Goal: Information Seeking & Learning: Learn about a topic

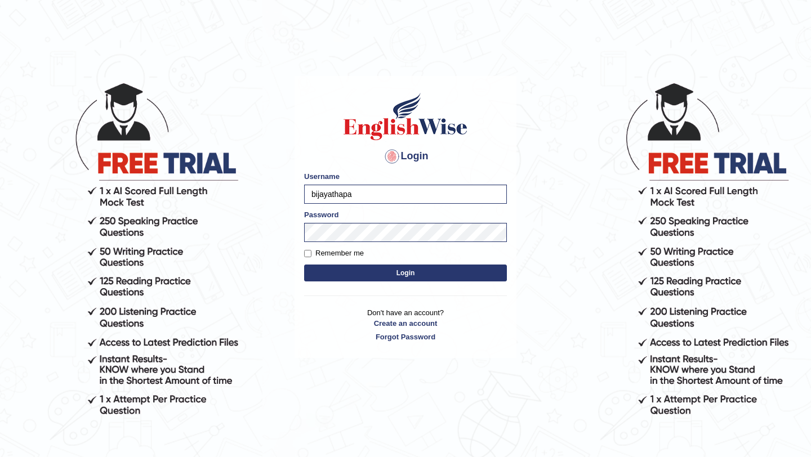
click at [370, 274] on button "Login" at bounding box center [405, 273] width 203 height 17
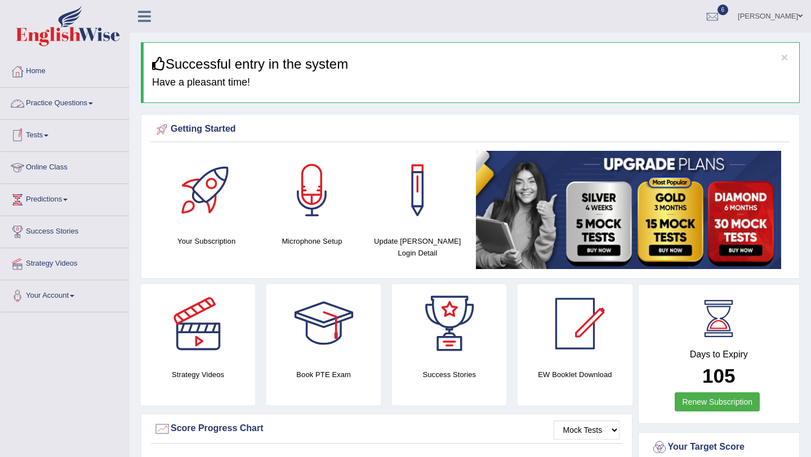
click at [70, 162] on link "Online Class" at bounding box center [65, 166] width 128 height 28
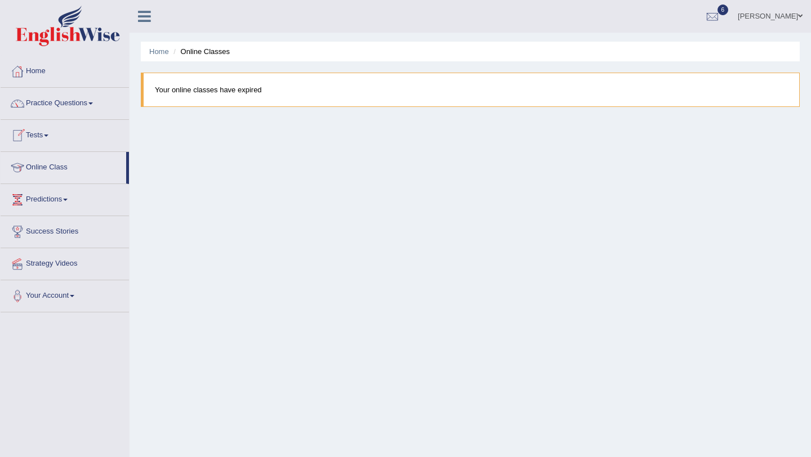
click at [48, 135] on span at bounding box center [46, 136] width 5 height 2
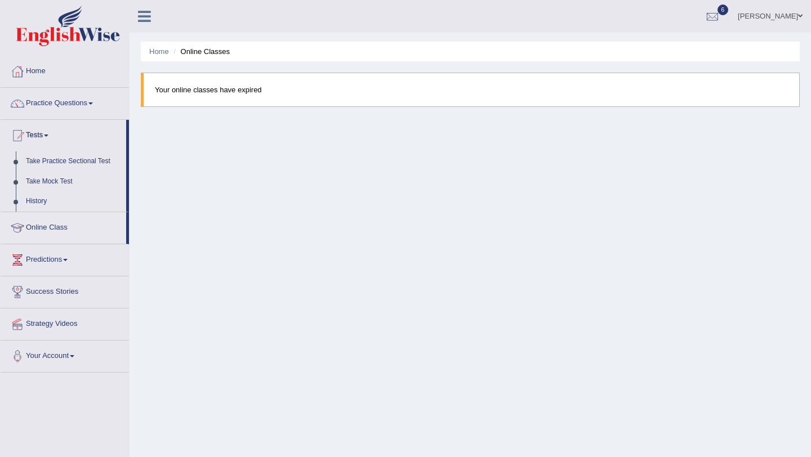
click at [48, 135] on span at bounding box center [46, 136] width 5 height 2
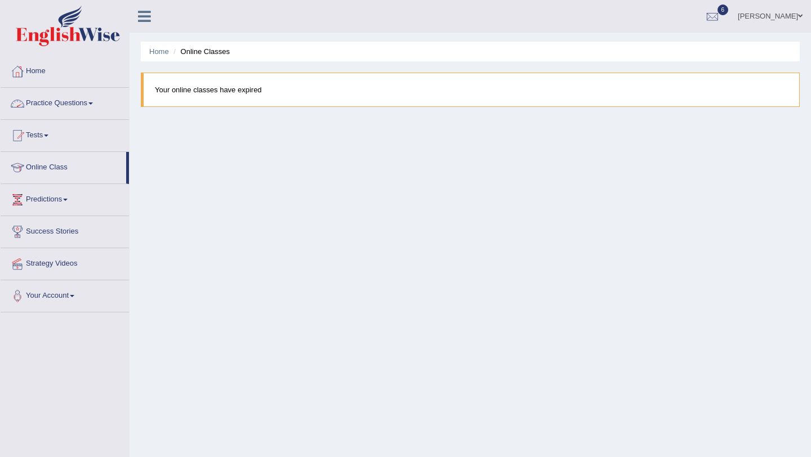
click at [86, 104] on link "Practice Questions" at bounding box center [65, 102] width 128 height 28
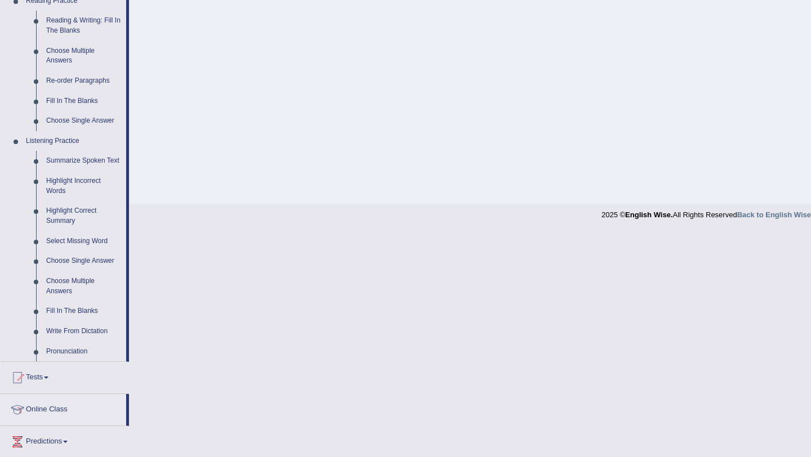
scroll to position [467, 0]
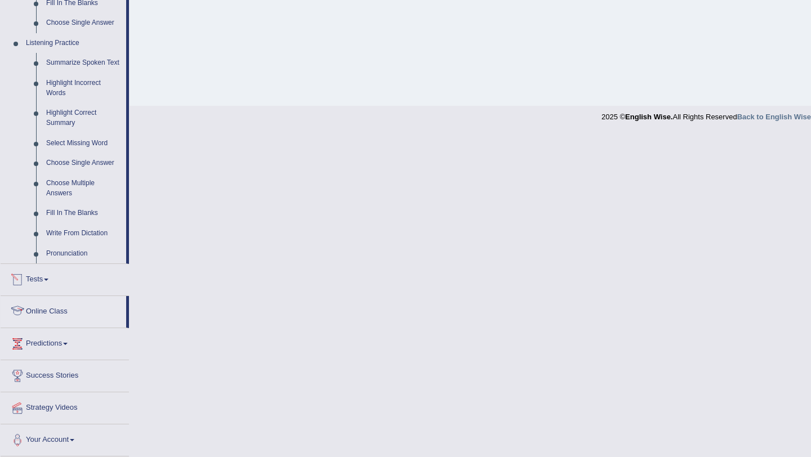
click at [53, 309] on link "Online Class" at bounding box center [64, 310] width 126 height 28
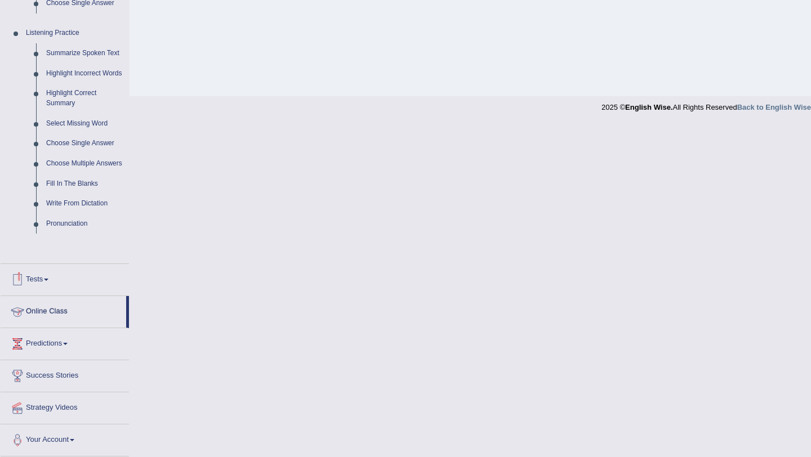
scroll to position [355, 0]
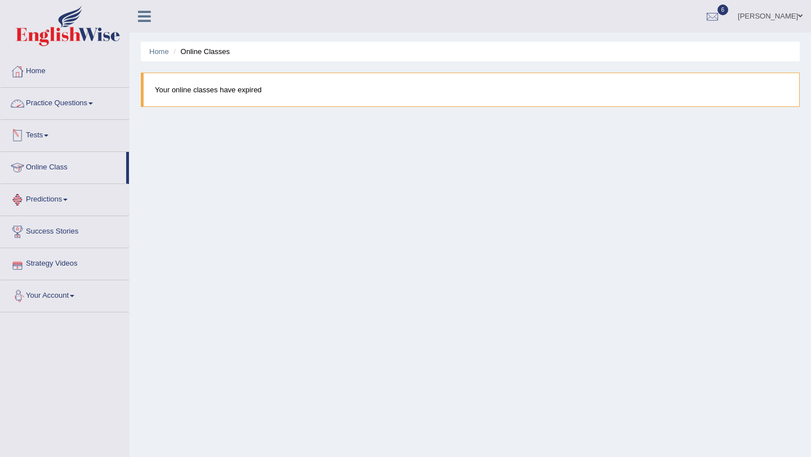
click at [69, 102] on link "Practice Questions" at bounding box center [65, 102] width 128 height 28
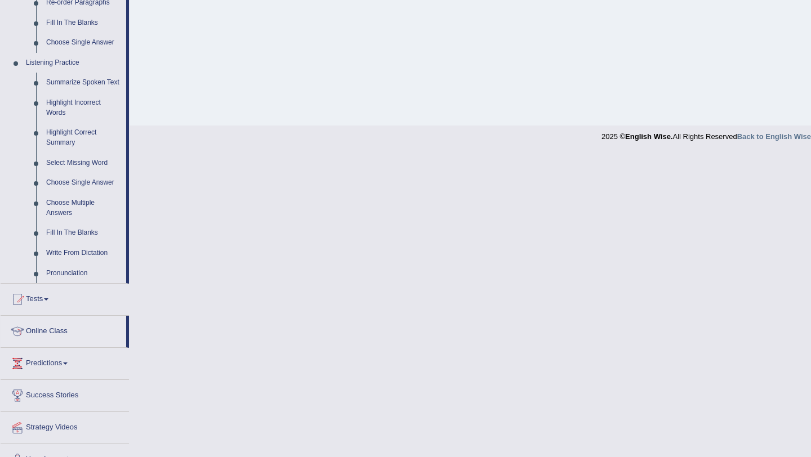
scroll to position [440, 0]
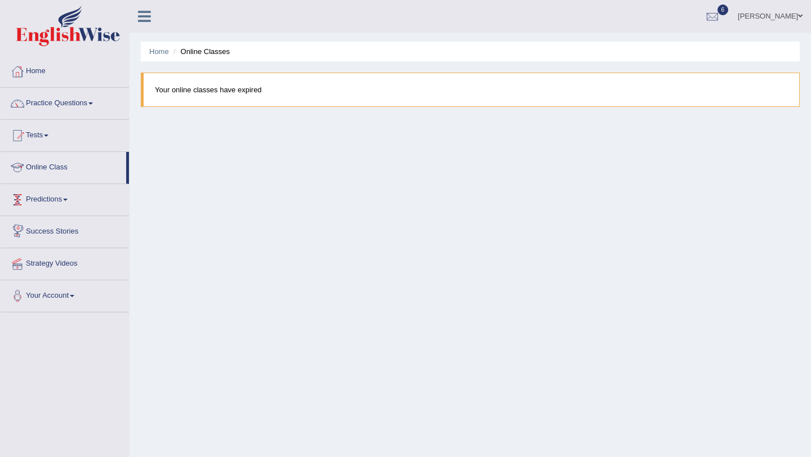
click at [60, 170] on link "Online Class" at bounding box center [64, 166] width 126 height 28
click at [48, 135] on span at bounding box center [46, 136] width 5 height 2
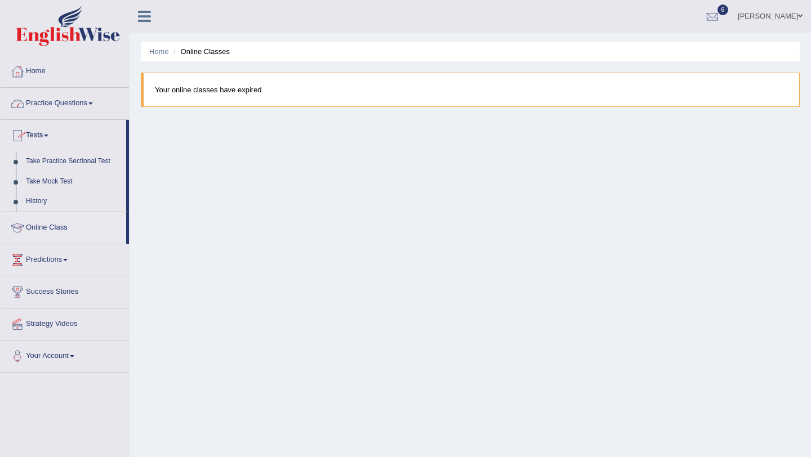
click at [72, 102] on link "Practice Questions" at bounding box center [65, 102] width 128 height 28
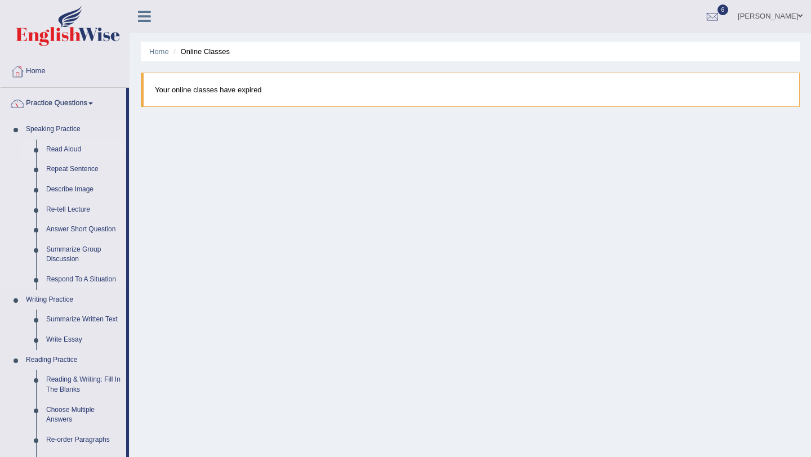
click at [63, 157] on link "Read Aloud" at bounding box center [83, 150] width 85 height 20
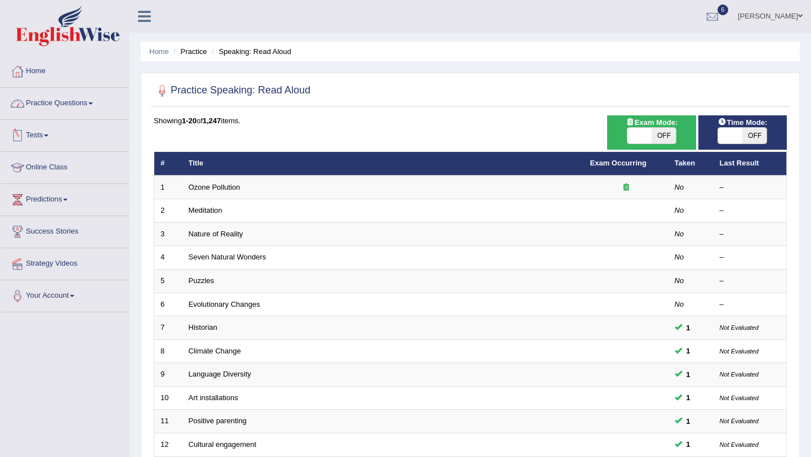
click at [93, 101] on link "Practice Questions" at bounding box center [65, 102] width 128 height 28
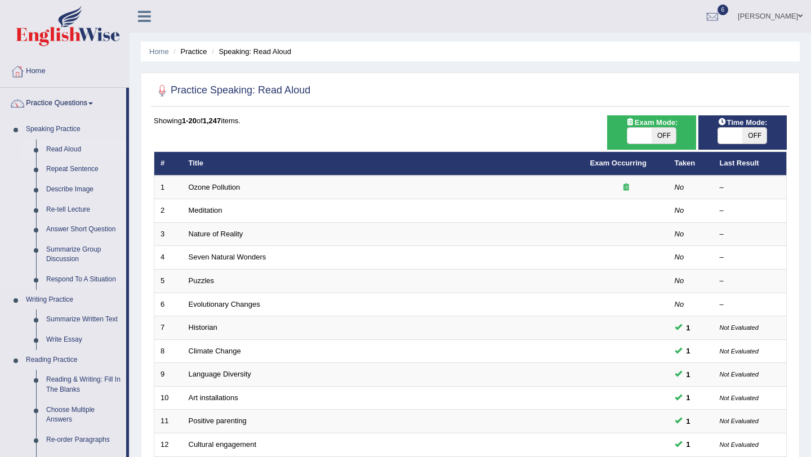
click at [74, 148] on link "Read Aloud" at bounding box center [83, 150] width 85 height 20
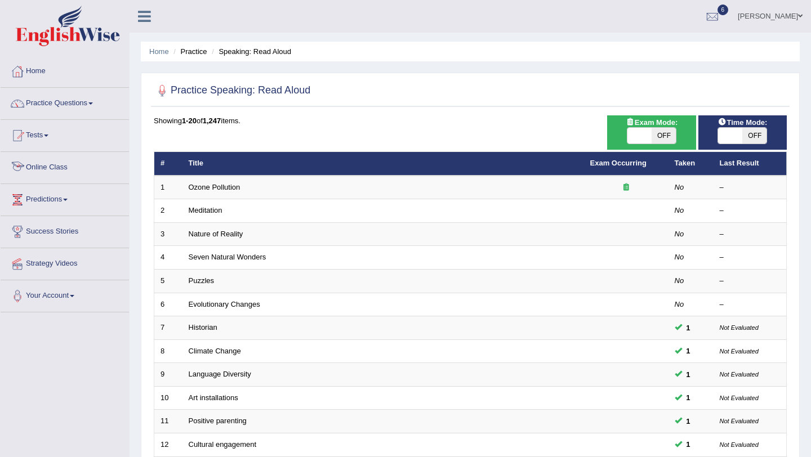
click at [65, 166] on link "Online Class" at bounding box center [65, 166] width 128 height 28
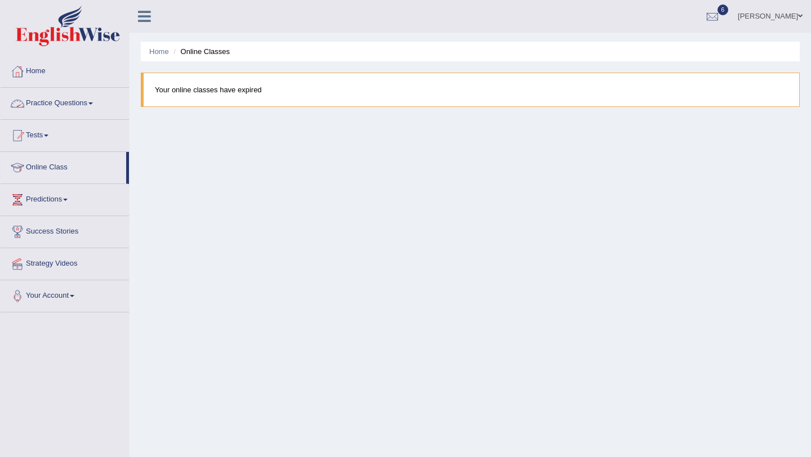
click at [85, 99] on link "Practice Questions" at bounding box center [65, 102] width 128 height 28
click at [91, 97] on link "Practice Questions" at bounding box center [65, 102] width 128 height 28
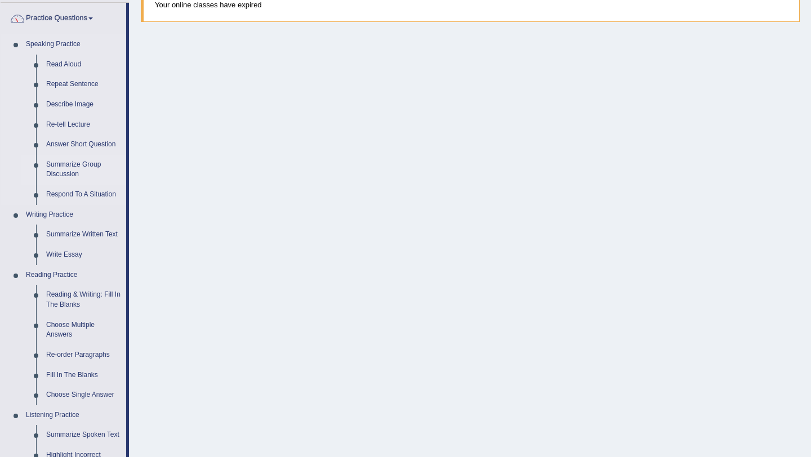
scroll to position [123, 0]
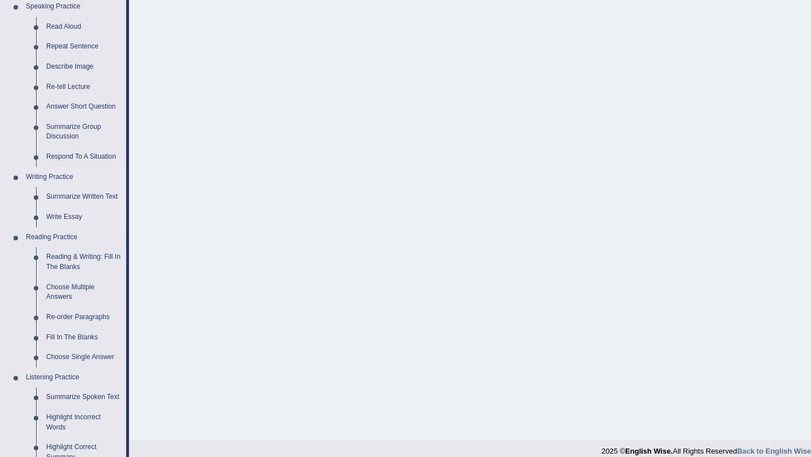
click at [71, 216] on link "Write Essay" at bounding box center [83, 217] width 85 height 20
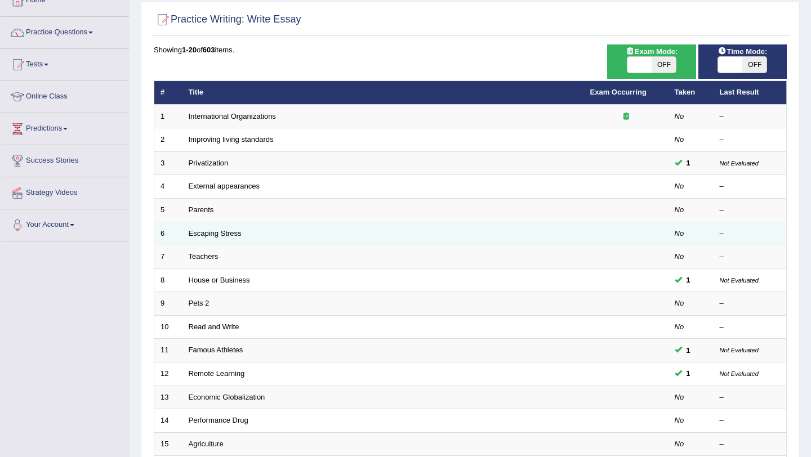
scroll to position [57, 0]
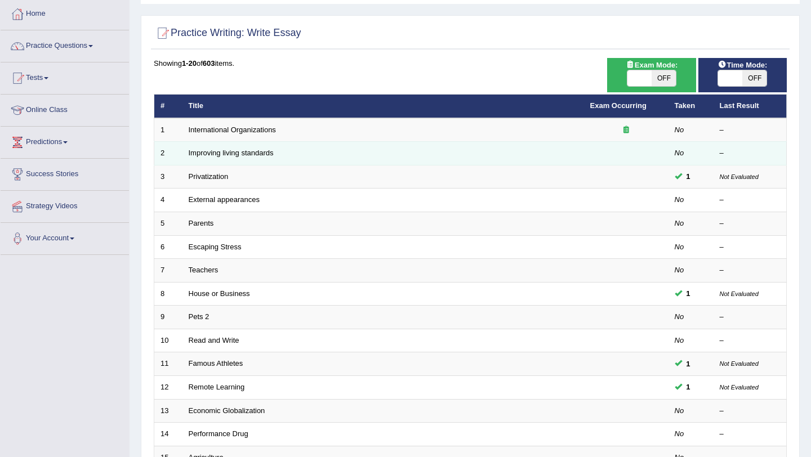
click at [252, 160] on td "Improving living standards" at bounding box center [382, 154] width 401 height 24
click at [252, 153] on link "Improving living standards" at bounding box center [231, 153] width 85 height 8
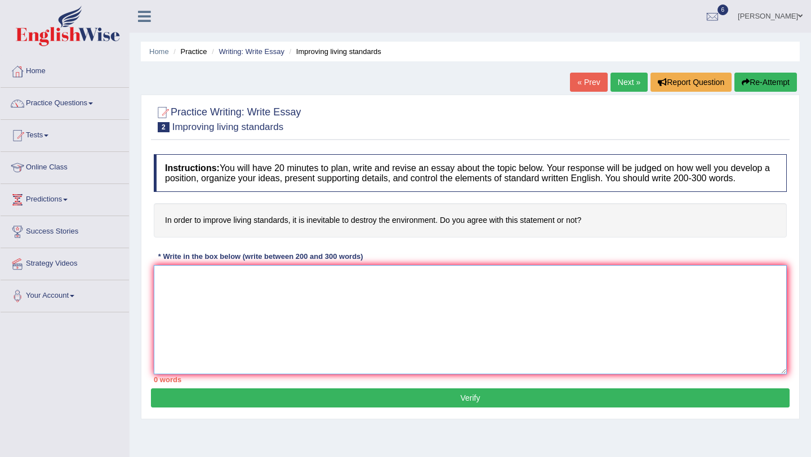
click at [253, 329] on textarea at bounding box center [470, 319] width 633 height 109
paste textarea "The growing influence of examining the students learning abilities on our lives…"
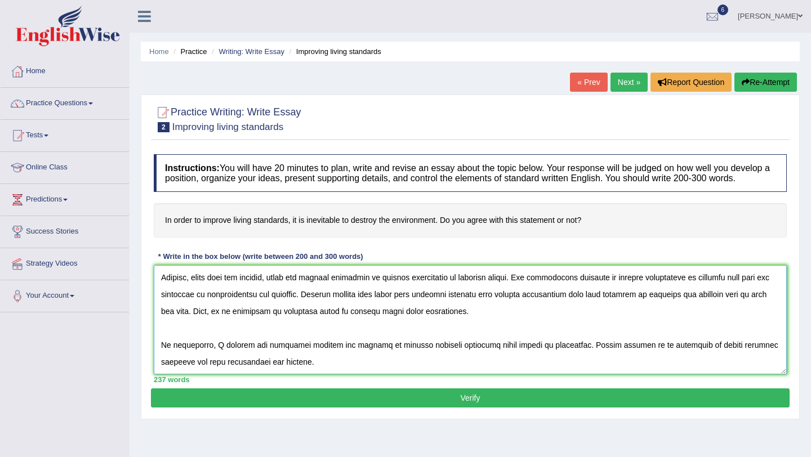
scroll to position [152, 0]
type textarea "The growing influence of examining the students learning abilities on our lives…"
click at [254, 408] on button "Verify" at bounding box center [470, 397] width 638 height 19
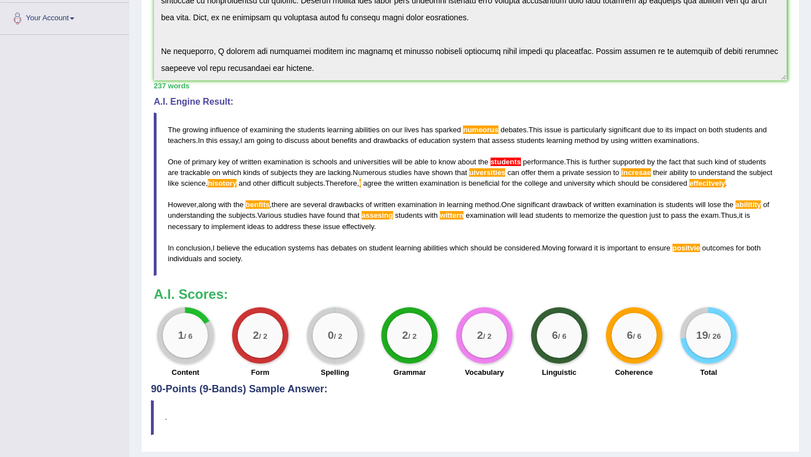
scroll to position [330, 0]
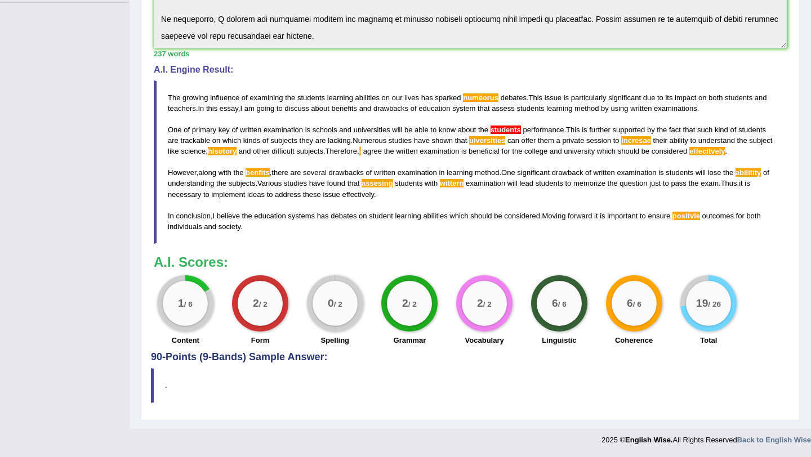
click at [450, 253] on div "Instructions: You will have 20 minutes to plan, write and revise an essay about…" at bounding box center [470, 95] width 638 height 513
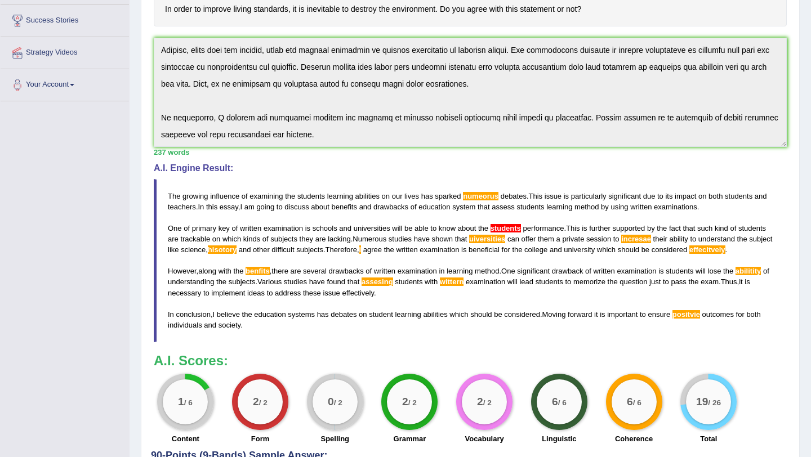
scroll to position [0, 0]
